Goal: Task Accomplishment & Management: Use online tool/utility

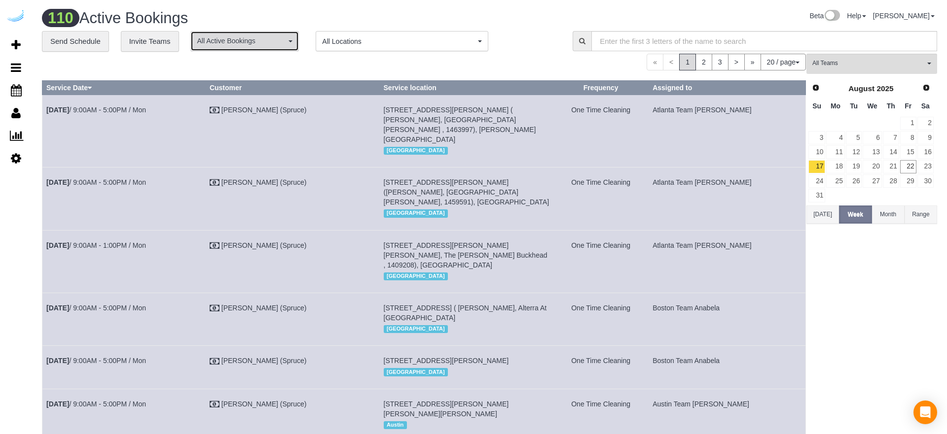
click at [264, 48] on button "All Active Bookings" at bounding box center [244, 41] width 108 height 20
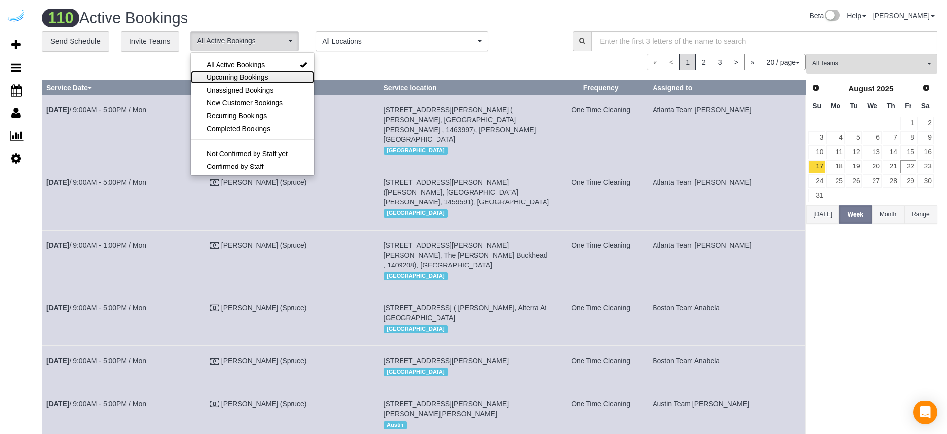
click at [256, 71] on link "Upcoming Bookings" at bounding box center [252, 77] width 123 height 13
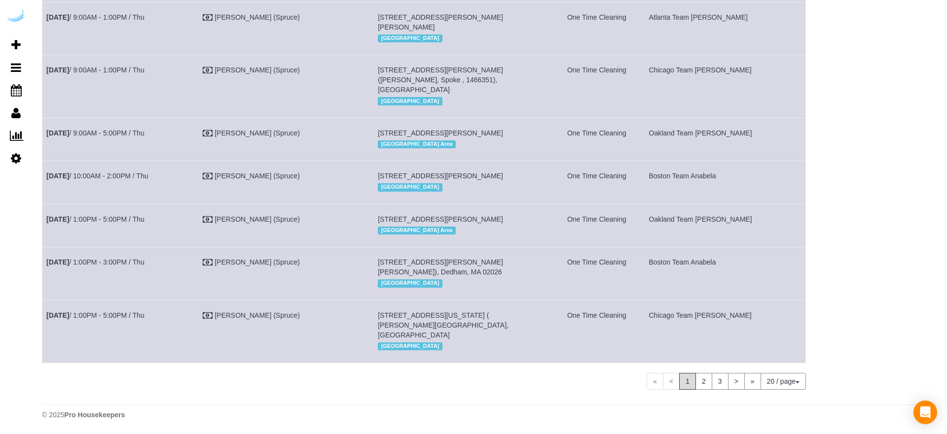
scroll to position [841, 0]
click at [700, 380] on link "2" at bounding box center [703, 381] width 17 height 17
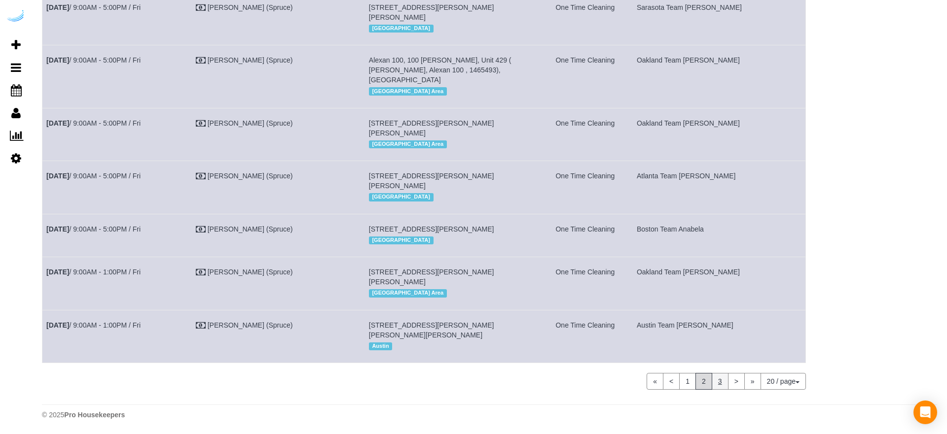
click at [715, 386] on link "3" at bounding box center [719, 381] width 17 height 17
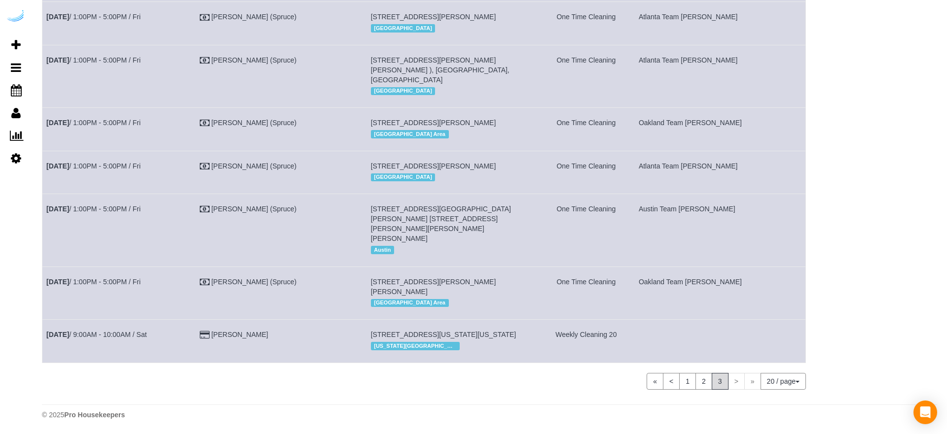
scroll to position [559, 0]
click at [736, 385] on span ">" at bounding box center [736, 381] width 17 height 17
click at [652, 381] on link "«" at bounding box center [654, 381] width 17 height 17
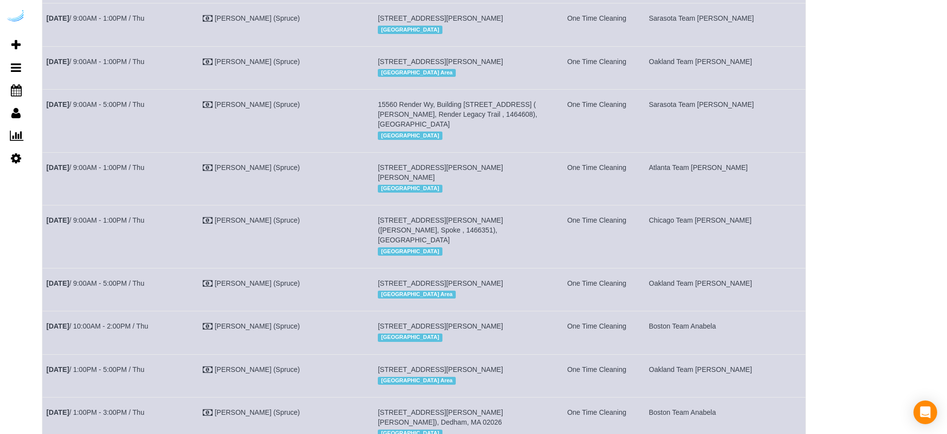
scroll to position [0, 0]
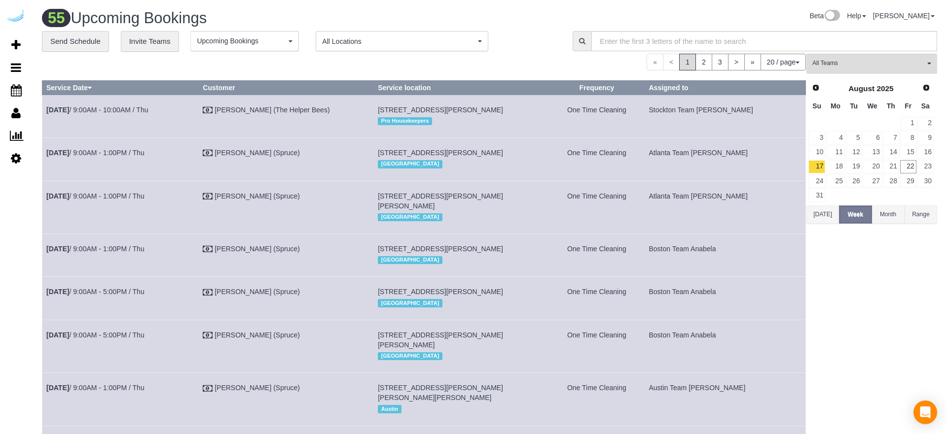
click at [333, 35] on button "All Locations" at bounding box center [402, 41] width 173 height 20
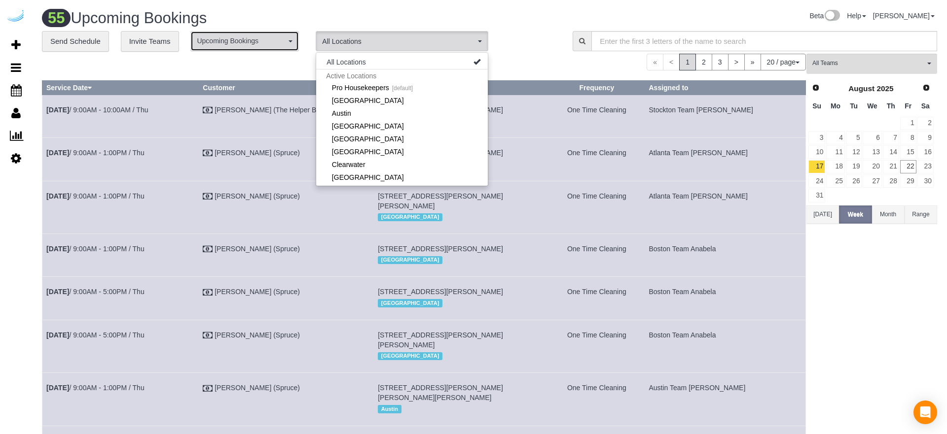
click at [270, 36] on span "Upcoming Bookings" at bounding box center [241, 41] width 89 height 10
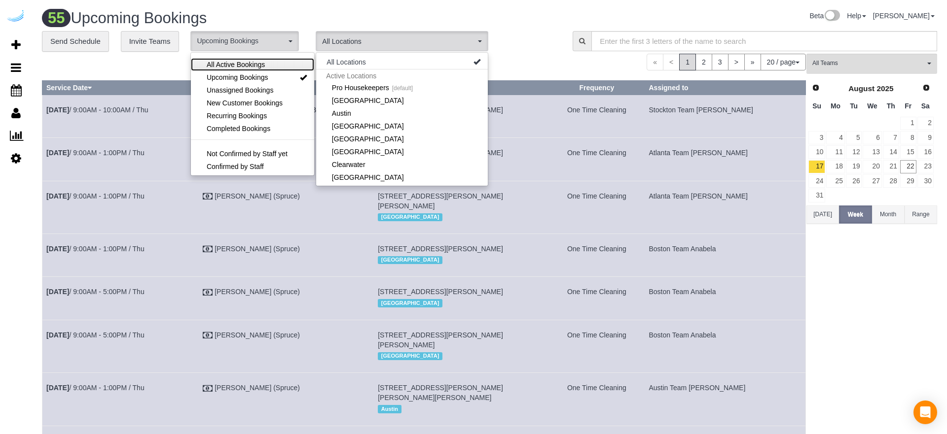
click at [235, 66] on span "All Active Bookings" at bounding box center [236, 65] width 58 height 10
select select "***"
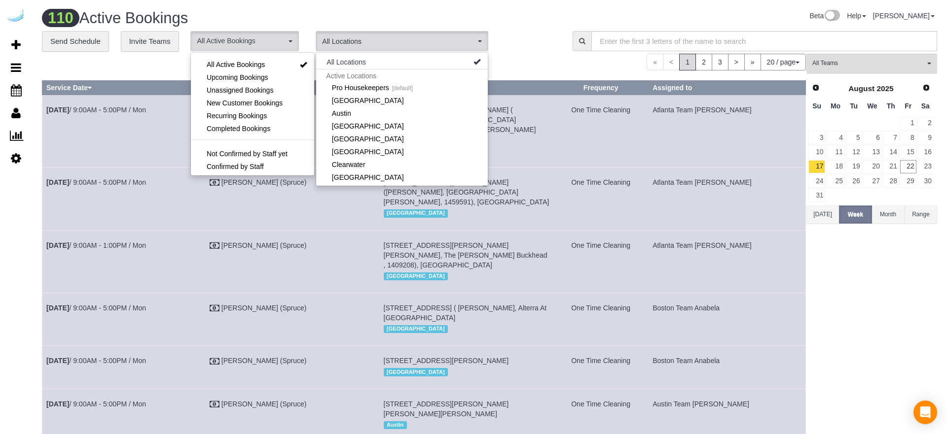
click at [528, 23] on div "Beta Help Help Docs Take a Tour Contact Support [PERSON_NAME] My Account Change…" at bounding box center [717, 18] width 455 height 17
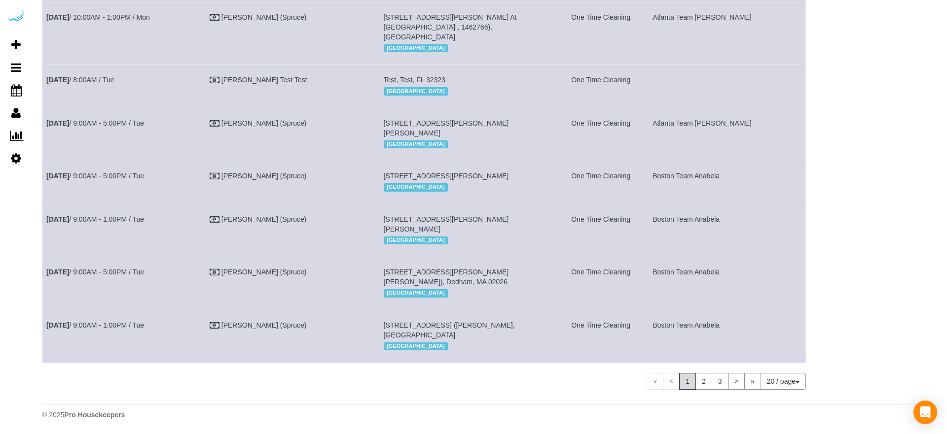
scroll to position [811, 0]
click at [738, 383] on link ">" at bounding box center [736, 381] width 17 height 17
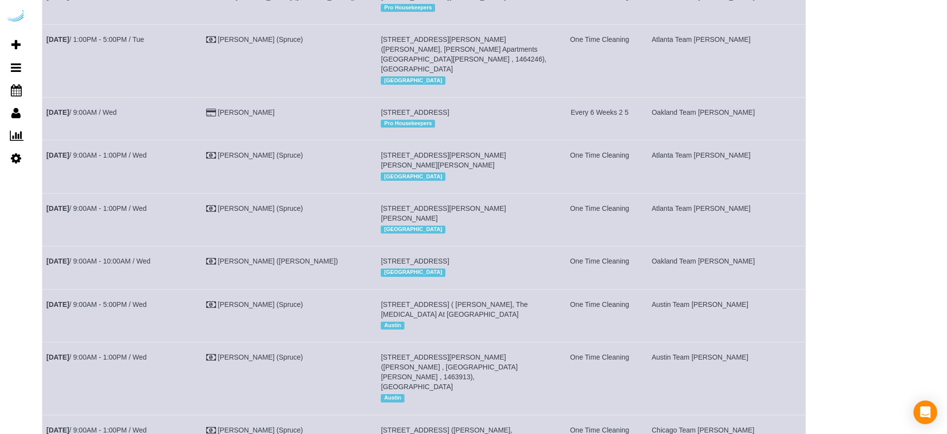
scroll to position [801, 0]
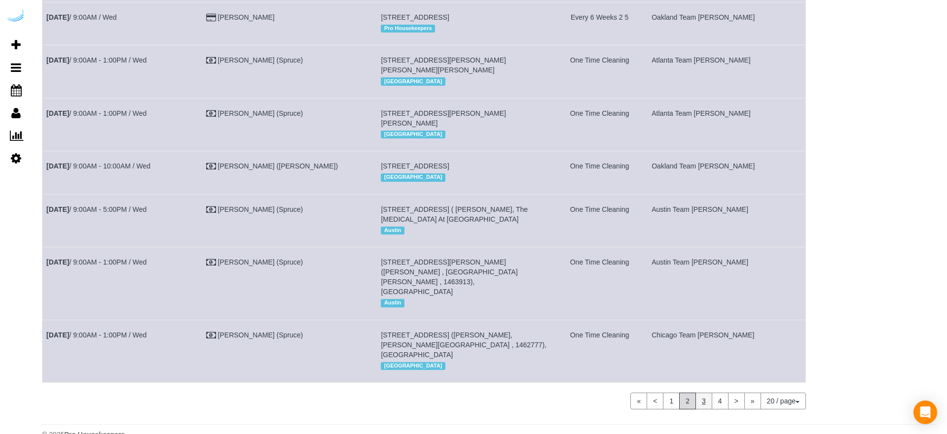
click at [705, 393] on link "3" at bounding box center [703, 401] width 17 height 17
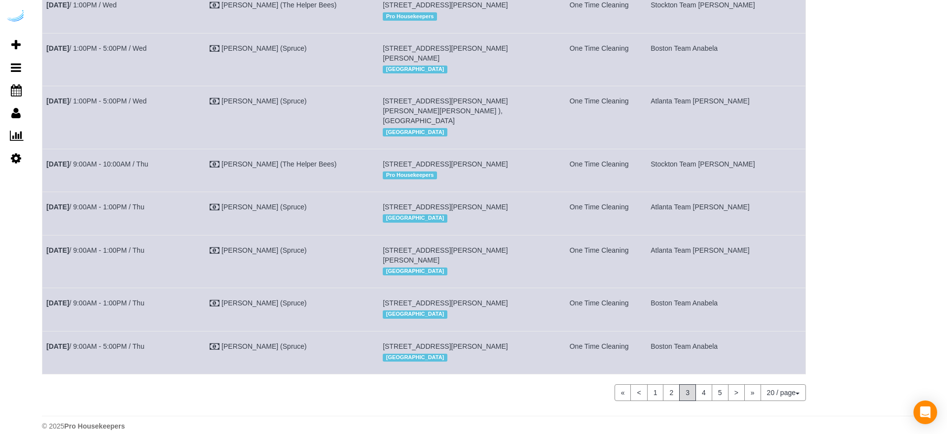
scroll to position [841, 0]
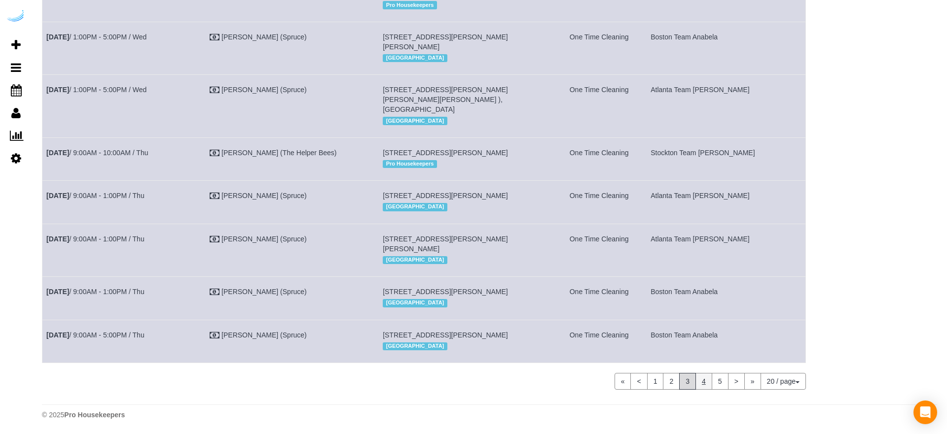
click at [702, 382] on link "4" at bounding box center [703, 381] width 17 height 17
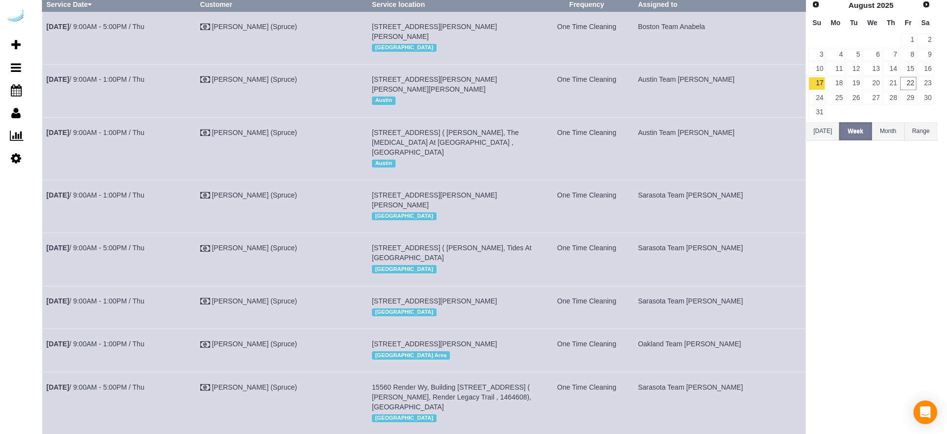
scroll to position [0, 0]
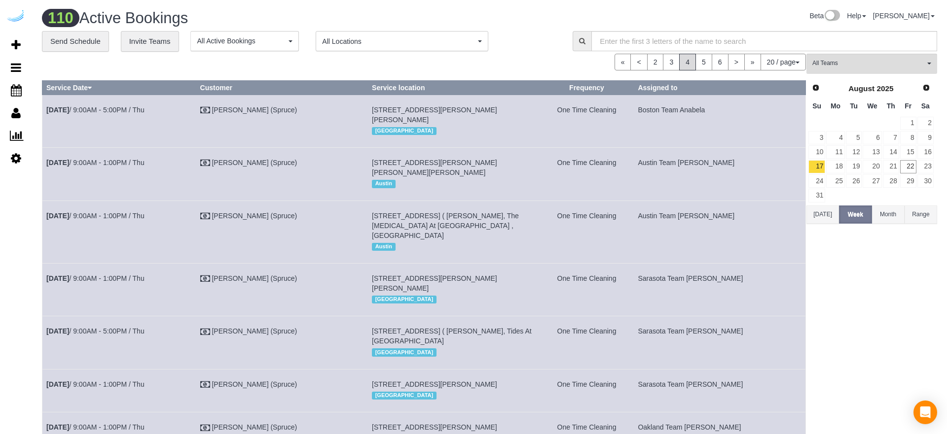
click at [333, 37] on span "All Locations" at bounding box center [398, 41] width 153 height 10
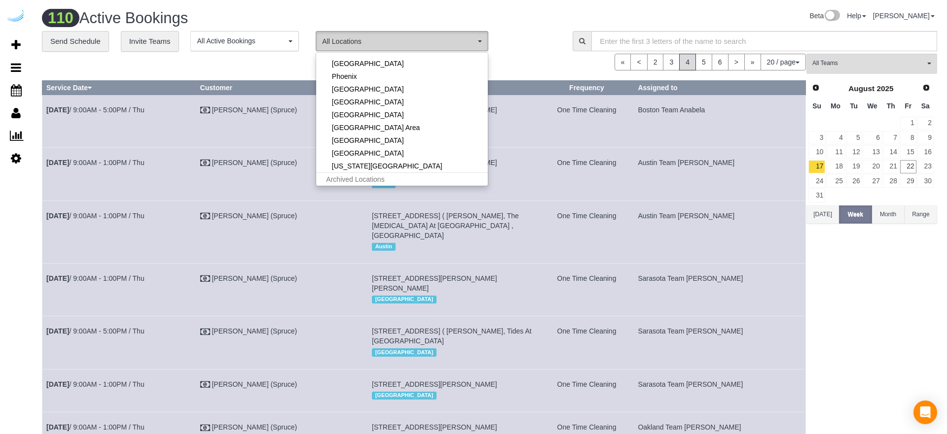
scroll to position [269, 0]
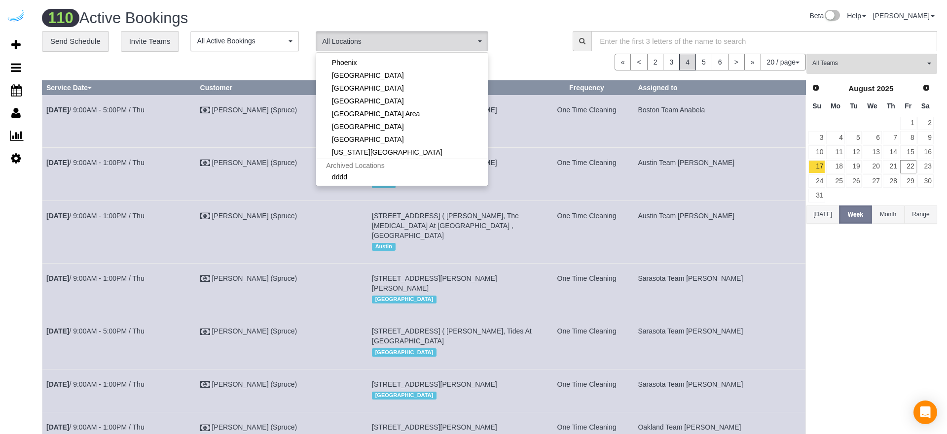
click at [536, 18] on div "Beta Help Help Docs Take a Tour Contact Support [PERSON_NAME] My Account Change…" at bounding box center [717, 18] width 455 height 17
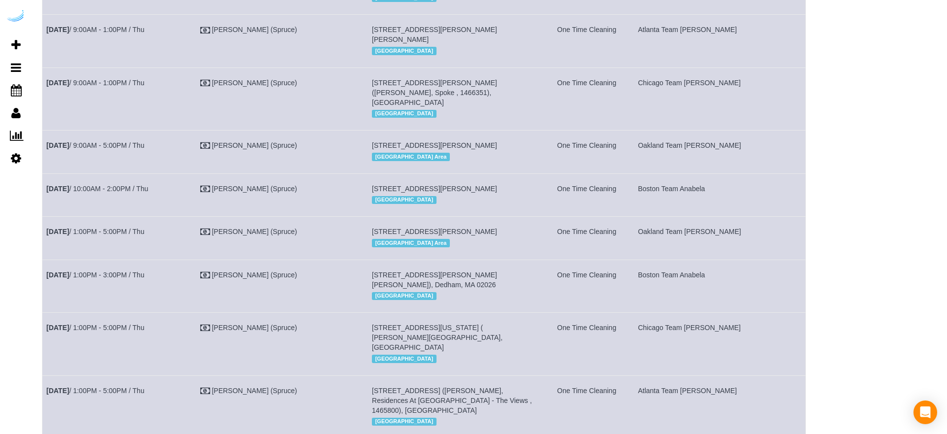
scroll to position [811, 0]
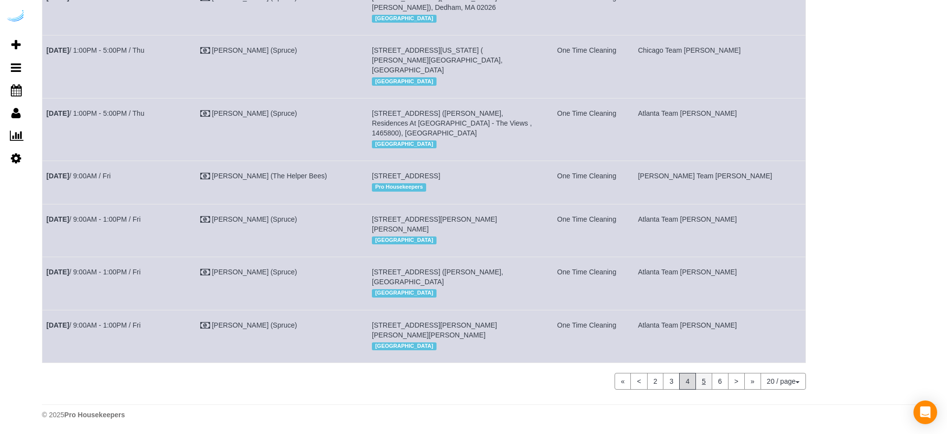
click at [698, 376] on link "5" at bounding box center [703, 381] width 17 height 17
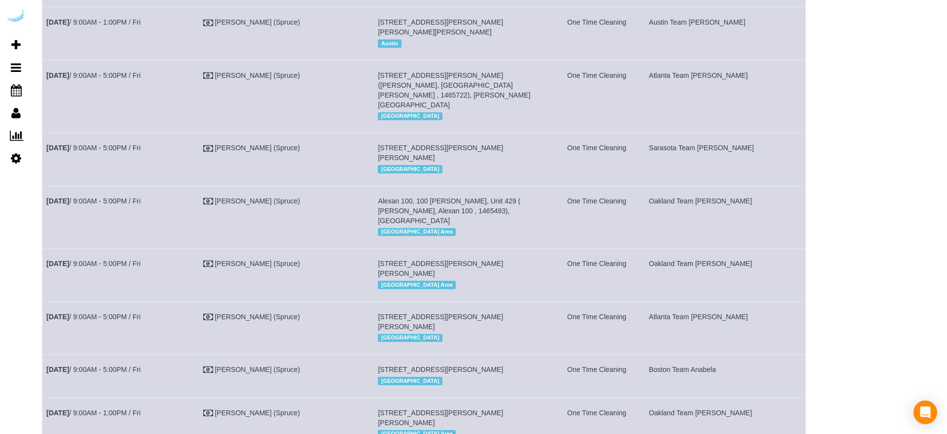
scroll to position [841, 0]
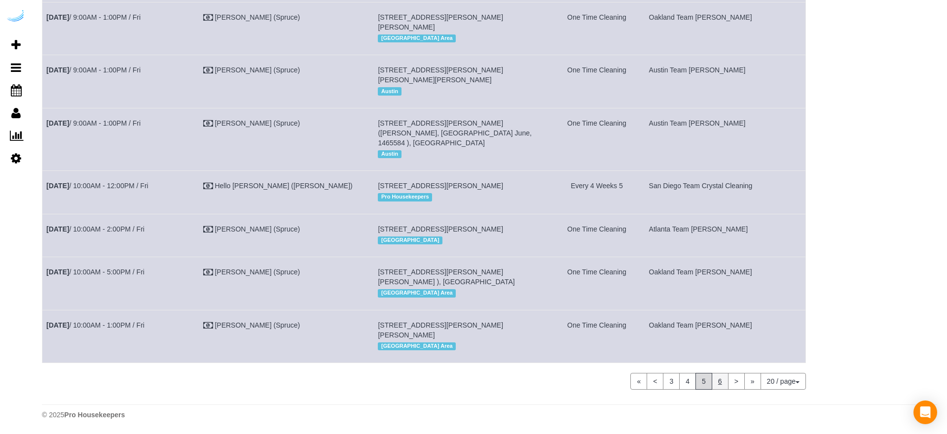
click at [719, 387] on link "6" at bounding box center [719, 381] width 17 height 17
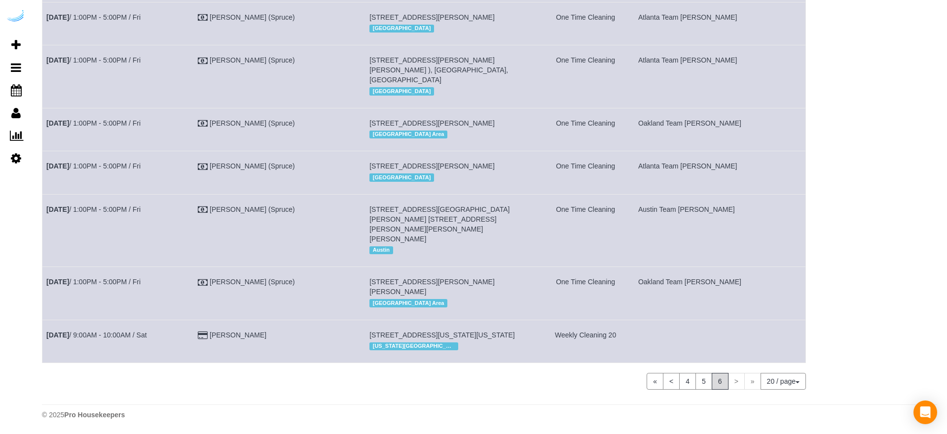
scroll to position [0, 0]
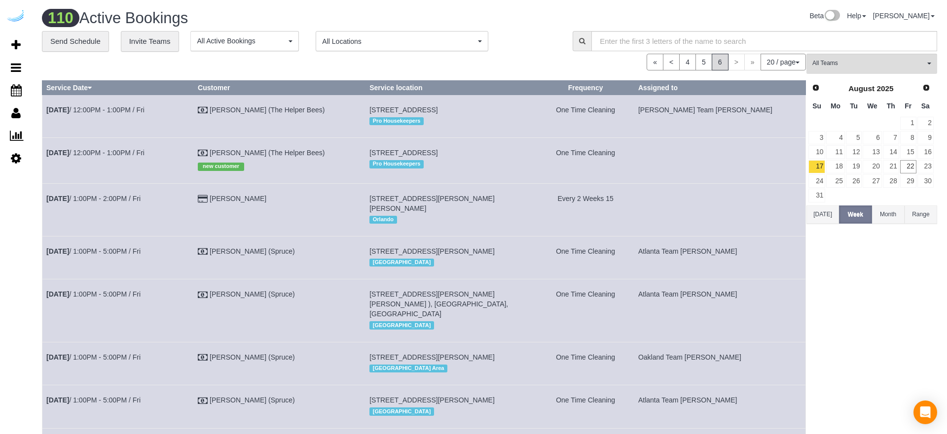
click at [355, 41] on span "All Locations" at bounding box center [398, 41] width 153 height 10
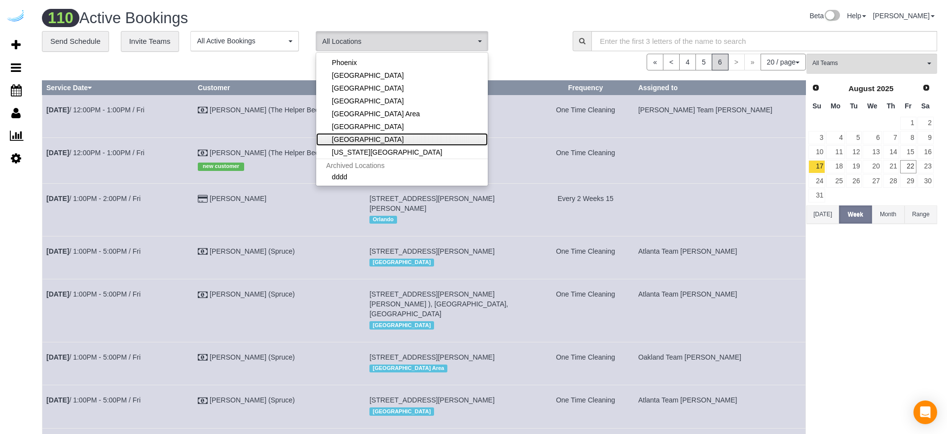
click at [364, 140] on link "[GEOGRAPHIC_DATA]" at bounding box center [402, 139] width 172 height 13
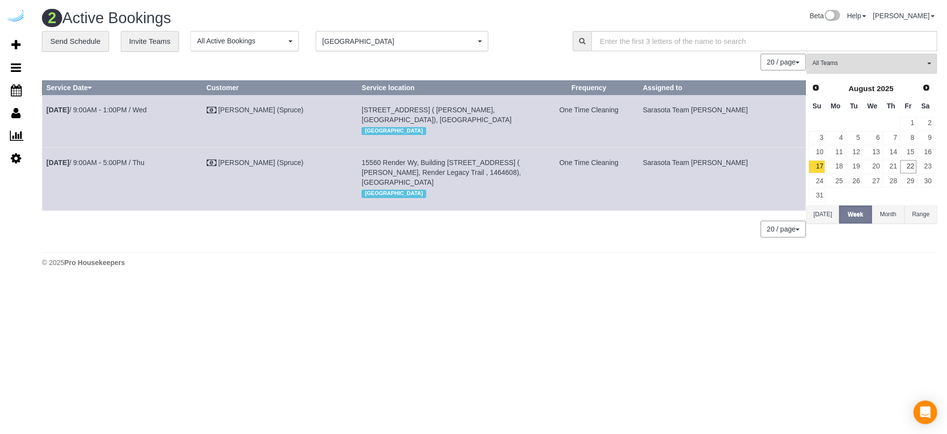
click at [919, 219] on button "Range" at bounding box center [920, 215] width 33 height 18
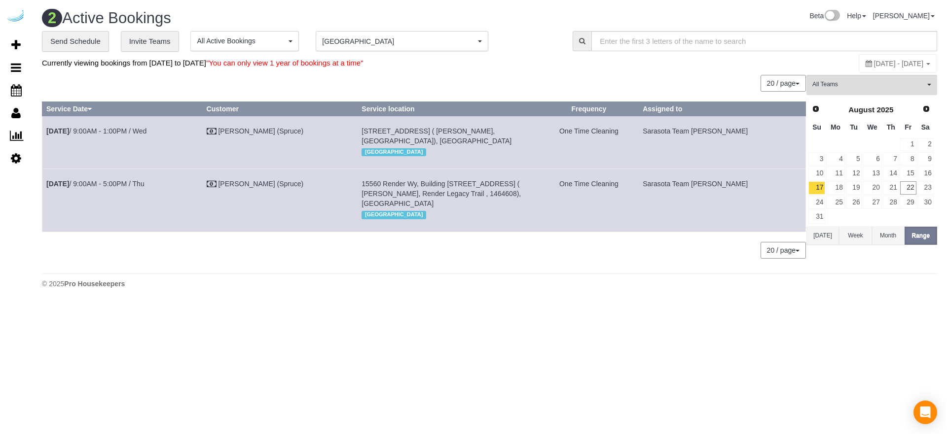
click at [877, 64] on span "[DATE] - [DATE]" at bounding box center [899, 64] width 50 height 8
type input "**********"
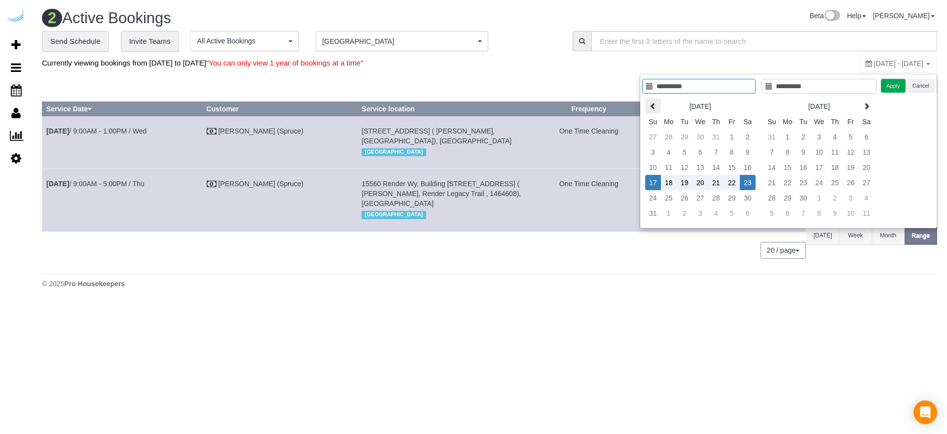
click at [653, 104] on icon at bounding box center [652, 106] width 7 height 7
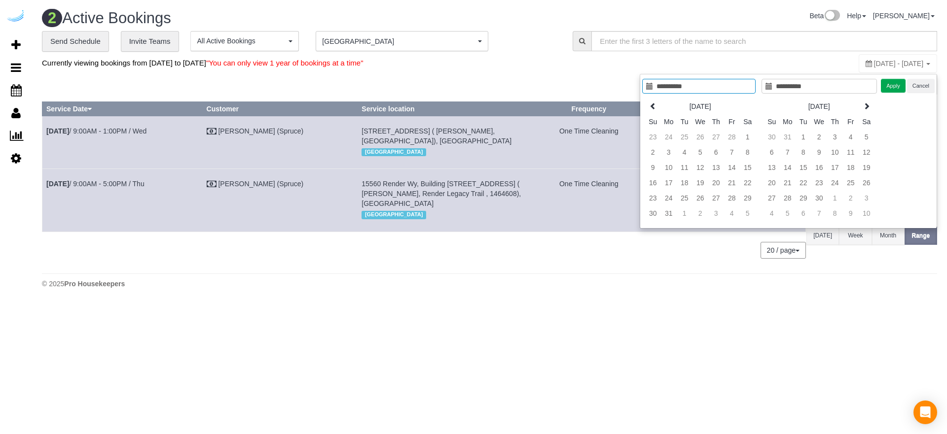
click at [653, 104] on icon at bounding box center [652, 106] width 7 height 7
type input "**********"
click at [820, 138] on td "1" at bounding box center [819, 136] width 16 height 15
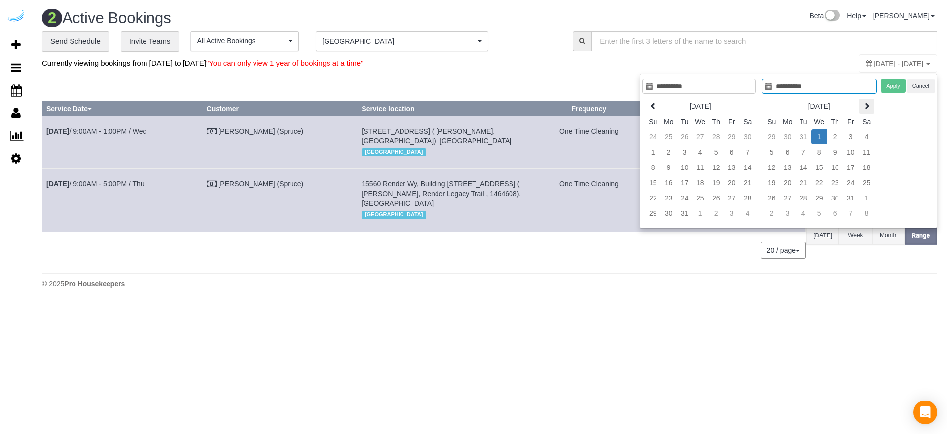
click at [865, 106] on icon at bounding box center [866, 106] width 7 height 7
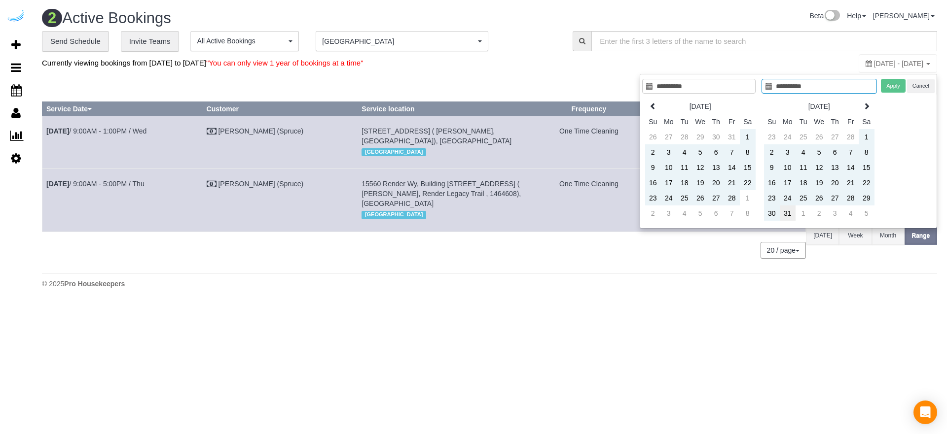
type input "**********"
click at [790, 215] on td "31" at bounding box center [787, 213] width 16 height 15
type input "**********"
click at [893, 84] on button "Apply" at bounding box center [893, 86] width 25 height 14
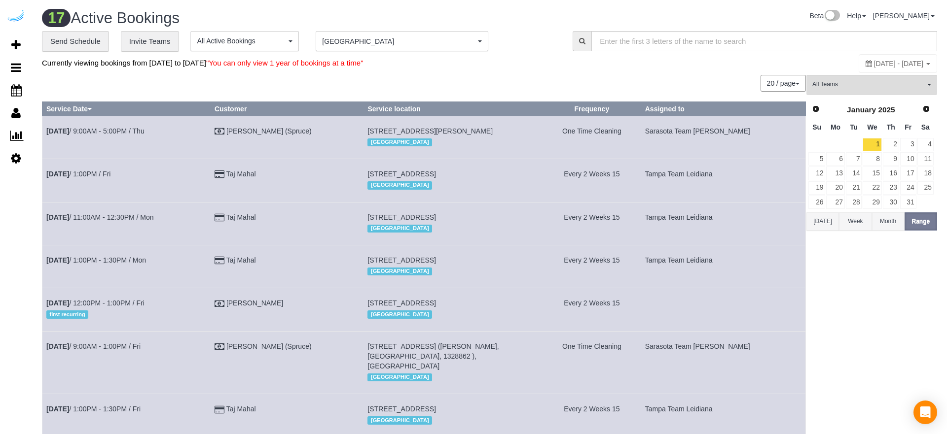
click at [874, 63] on span "[DATE] - [DATE]" at bounding box center [899, 64] width 50 height 8
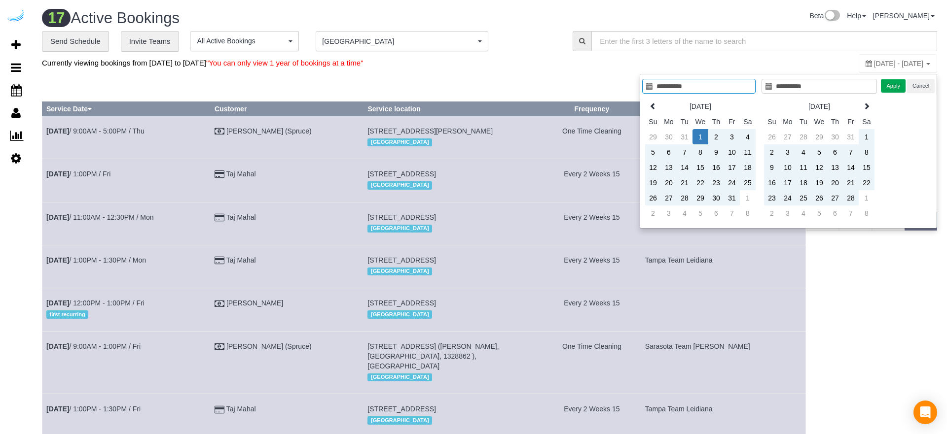
click at [543, 80] on div "20 / page 10 / page 20 / page 30 / page 40 / page 50 / page 100 / page" at bounding box center [424, 83] width 764 height 17
